Goal: Transaction & Acquisition: Download file/media

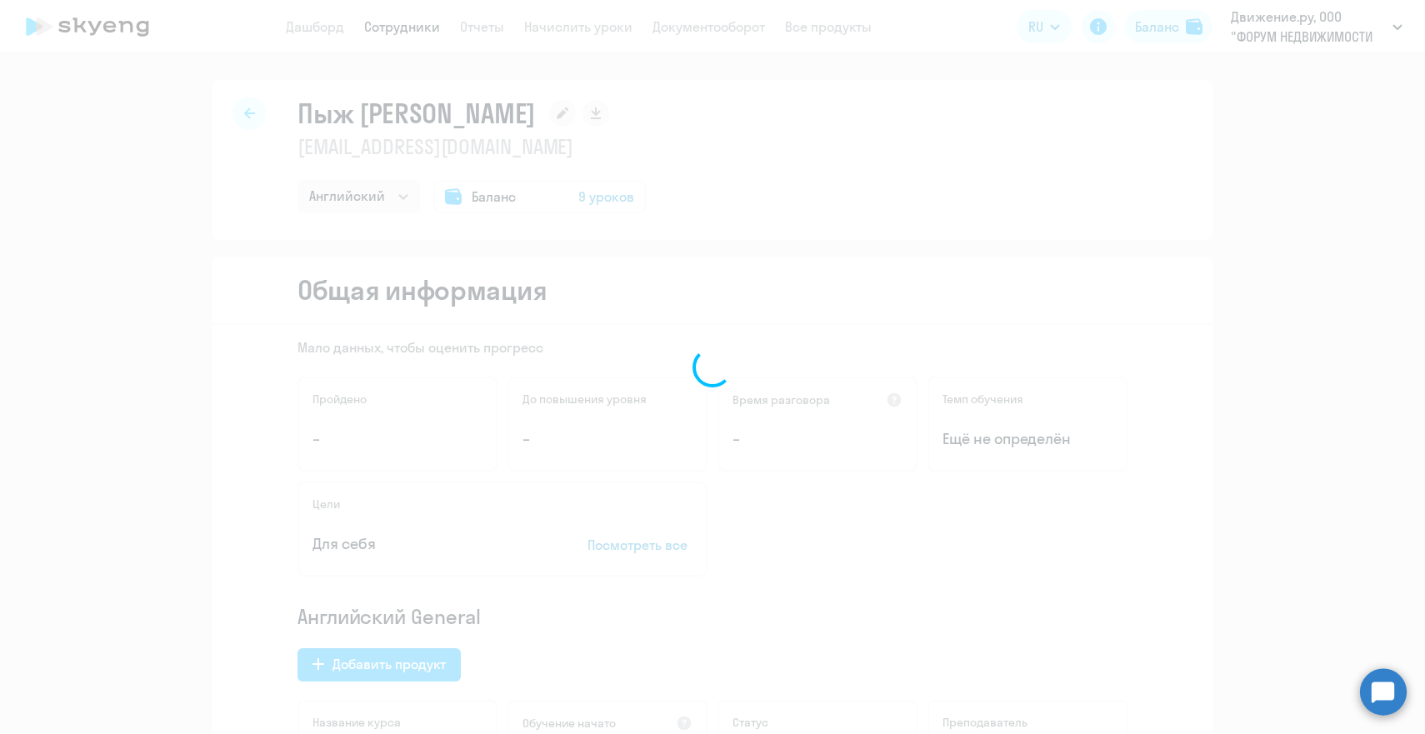
select select "english"
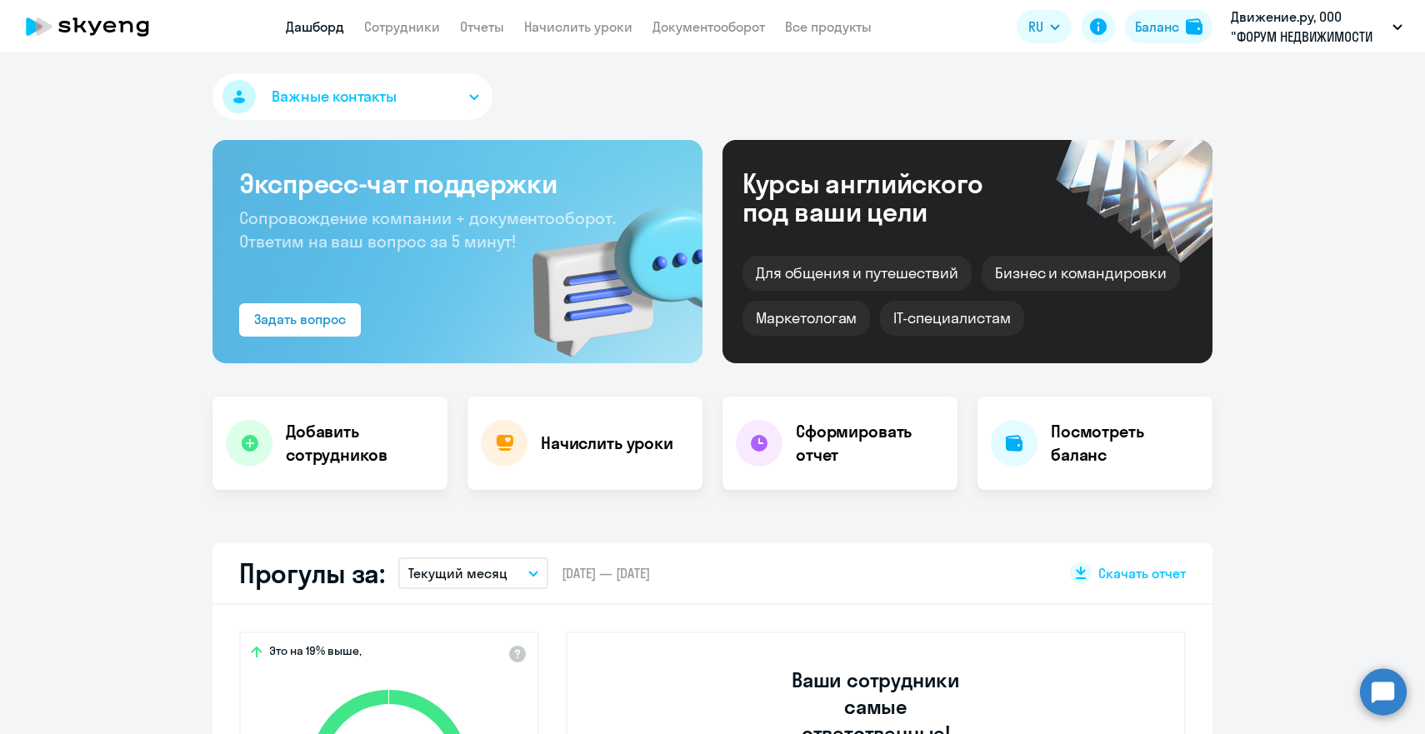
select select "30"
click at [488, 23] on link "Отчеты" at bounding box center [482, 26] width 44 height 17
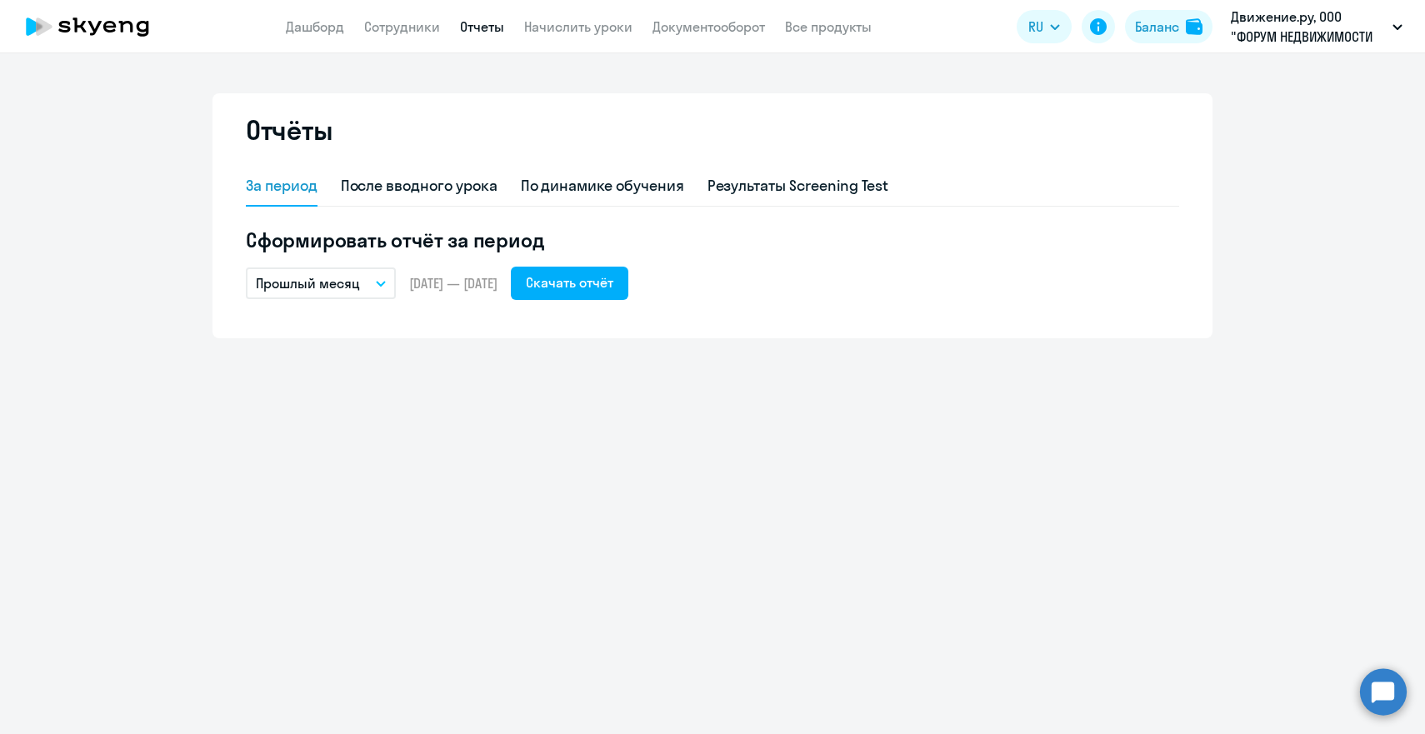
click at [353, 288] on p "Прошлый месяц" at bounding box center [308, 283] width 104 height 20
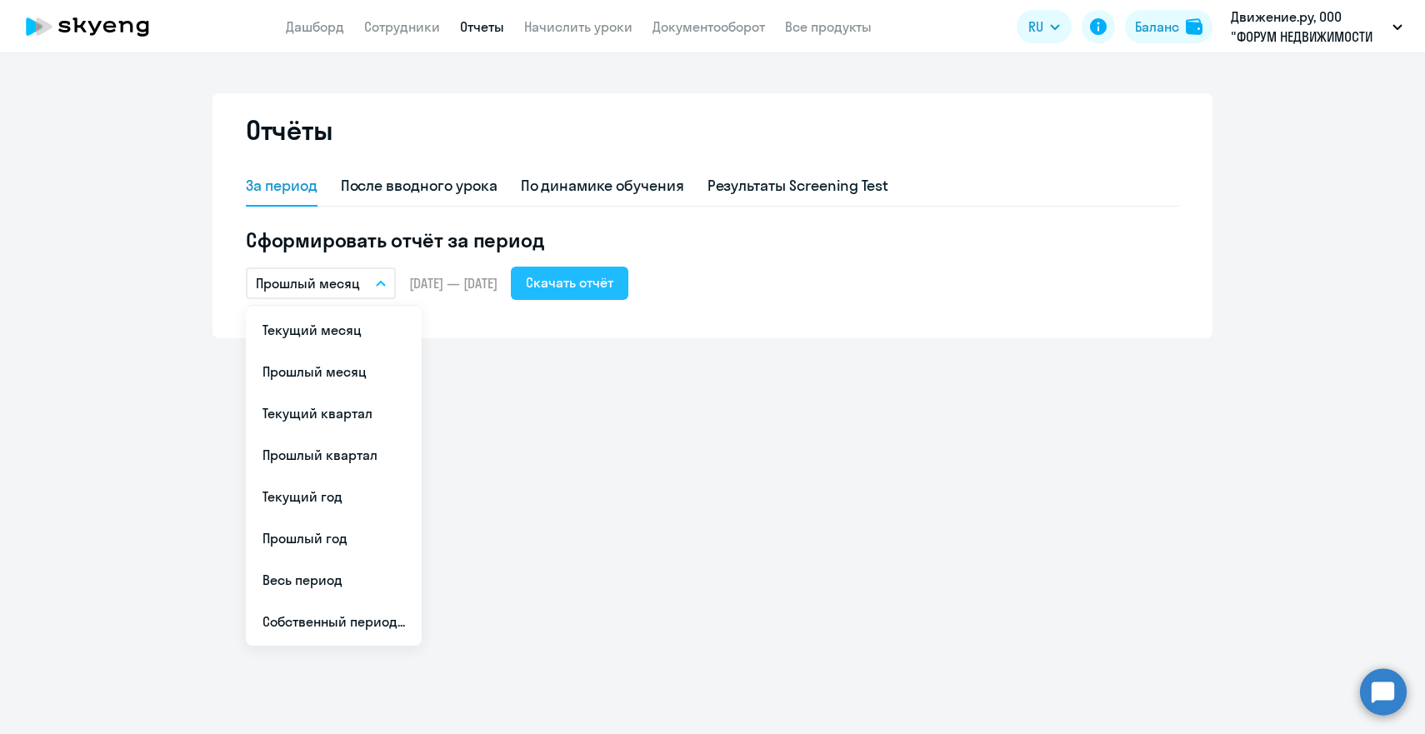
click at [613, 285] on div "Скачать отчёт" at bounding box center [569, 282] width 87 height 20
